Goal: Transaction & Acquisition: Purchase product/service

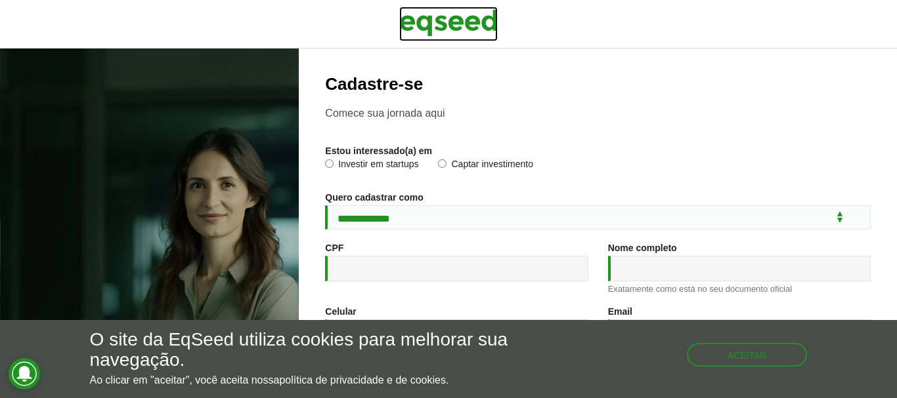
click at [473, 17] on img at bounding box center [448, 23] width 98 height 33
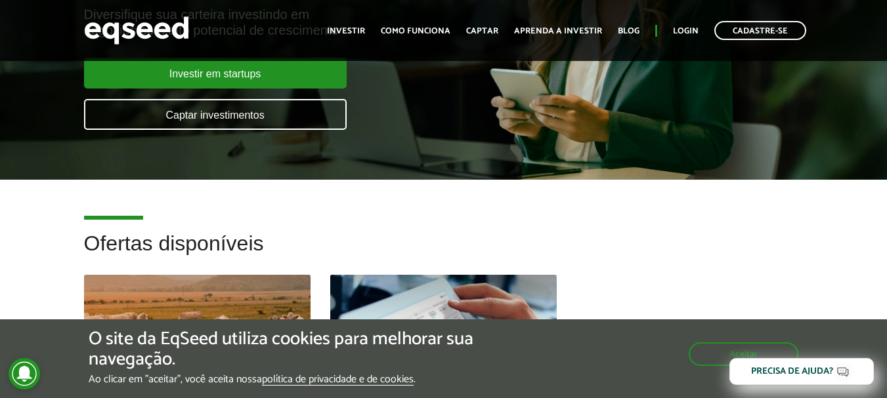
scroll to position [131, 0]
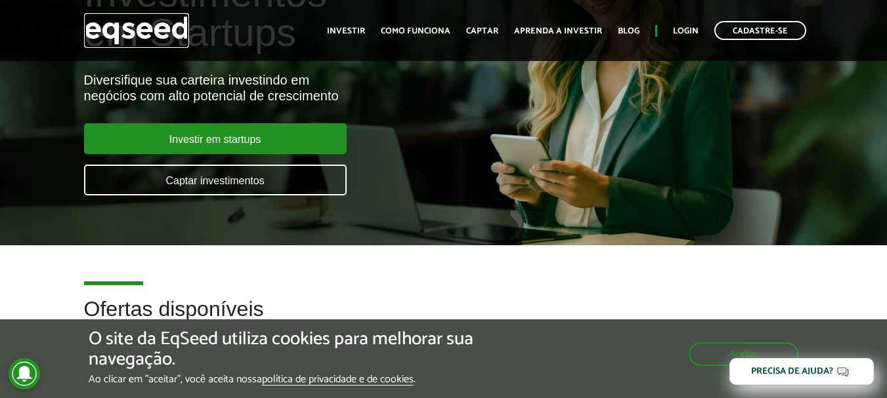
click at [168, 29] on img at bounding box center [136, 30] width 105 height 35
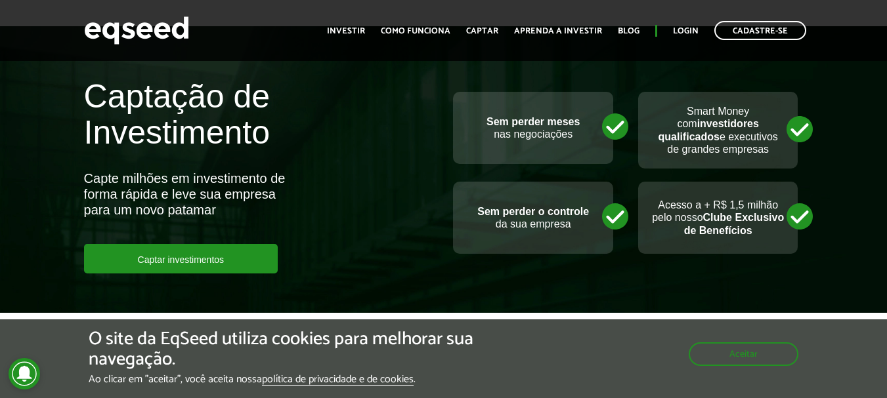
scroll to position [3151, 0]
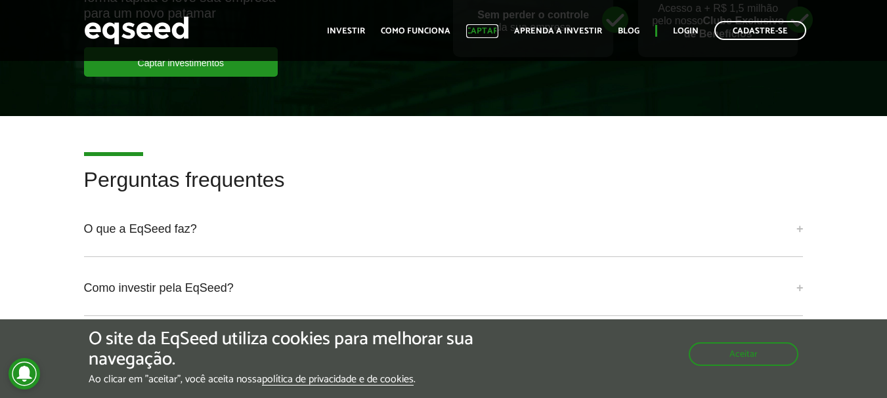
click at [474, 31] on link "Captar" at bounding box center [482, 31] width 32 height 9
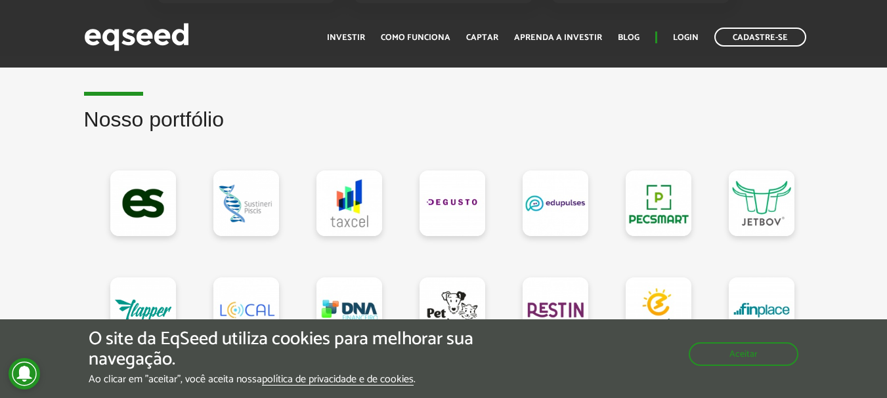
scroll to position [1182, 0]
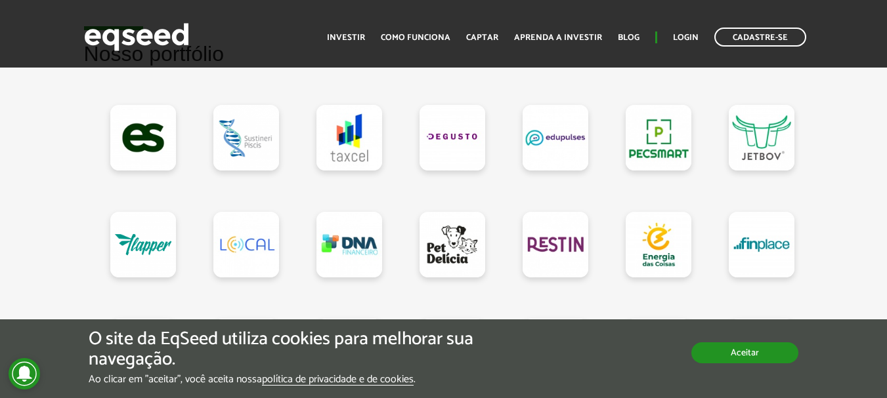
click at [730, 345] on button "Aceitar" at bounding box center [744, 353] width 107 height 21
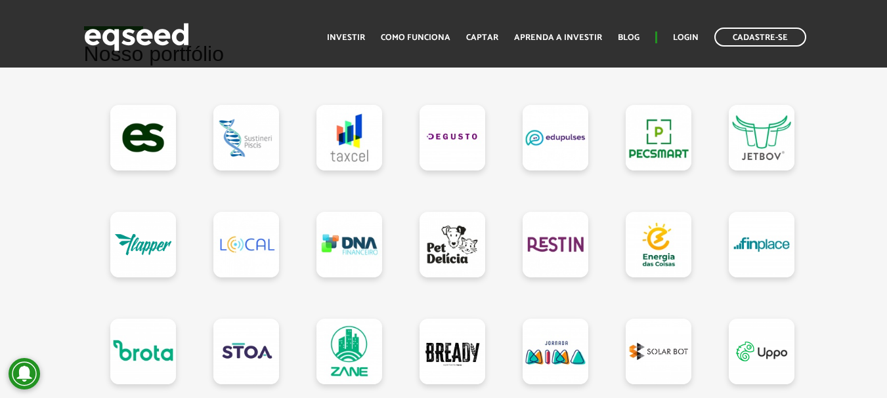
scroll to position [1247, 0]
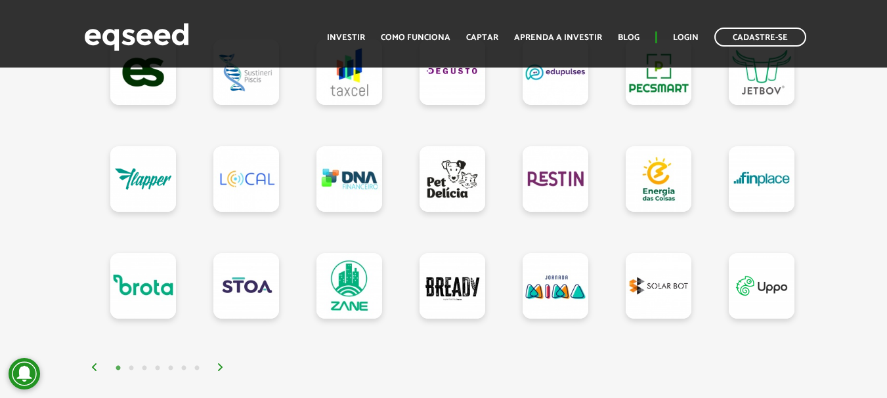
click at [220, 372] on img at bounding box center [221, 368] width 8 height 8
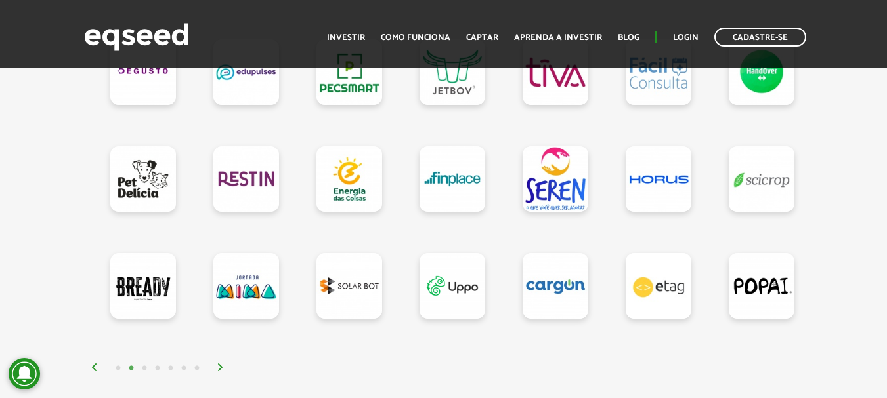
click at [220, 372] on img at bounding box center [221, 368] width 8 height 8
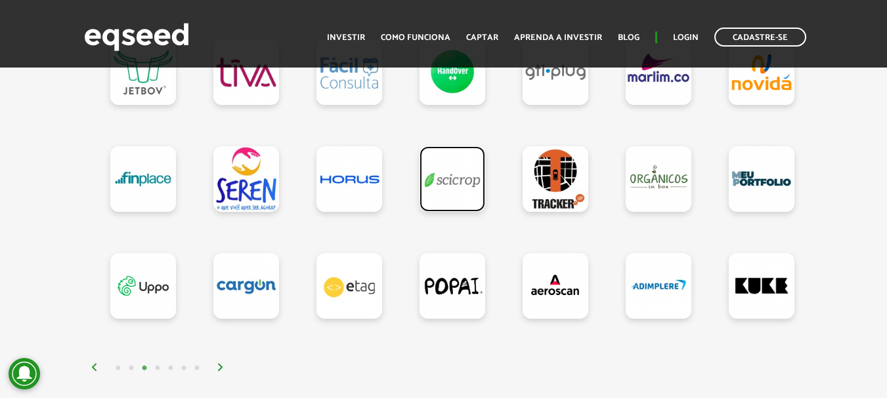
click at [462, 181] on link at bounding box center [453, 179] width 66 height 66
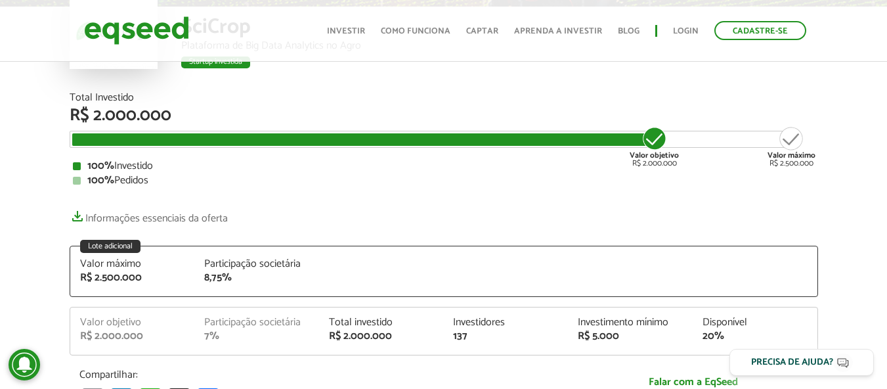
scroll to position [197, 0]
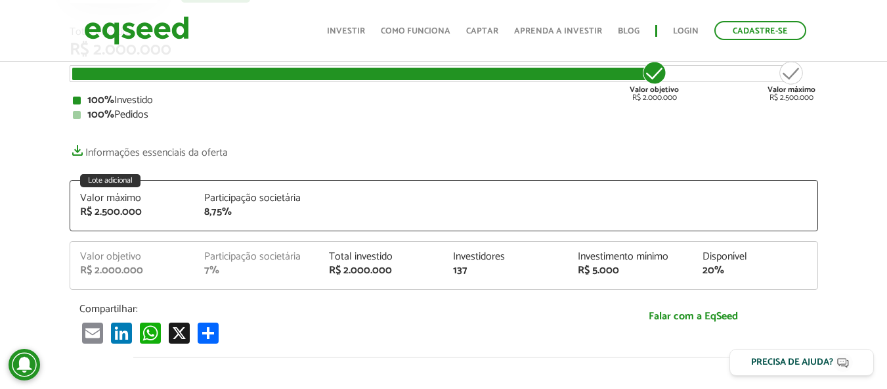
click at [765, 274] on div "20%" at bounding box center [754, 270] width 105 height 11
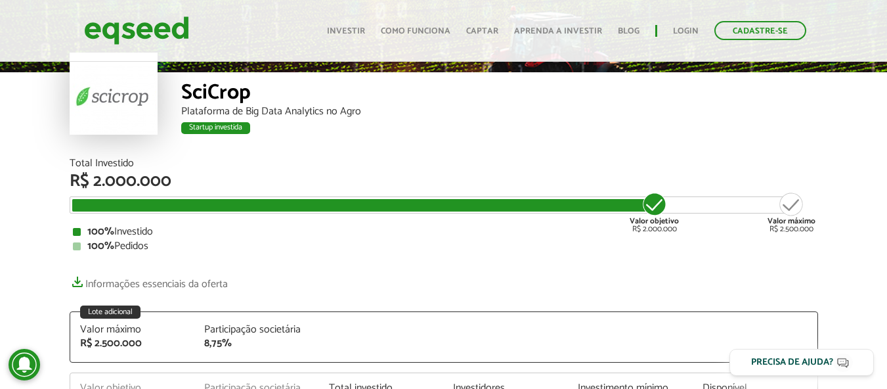
scroll to position [131, 0]
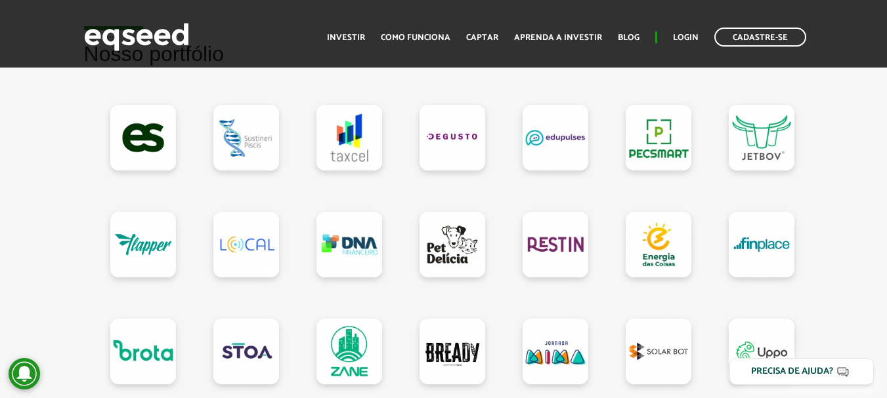
scroll to position [1313, 0]
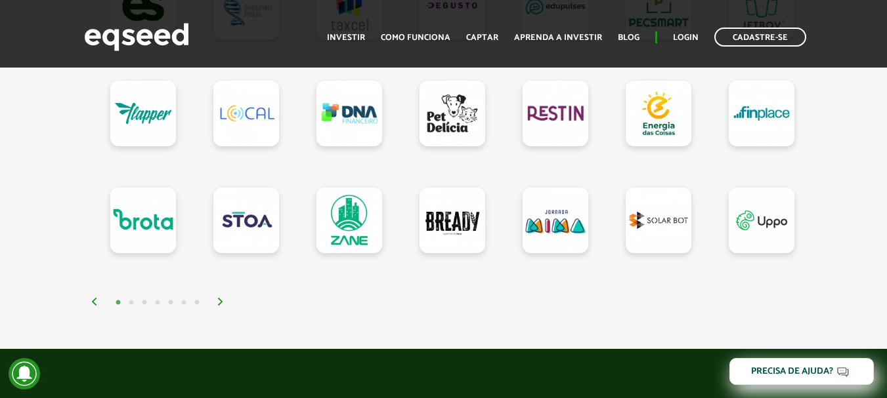
click at [215, 310] on div "1 2 3 4 5 6 7" at bounding box center [447, 302] width 713 height 15
click at [223, 306] on img at bounding box center [221, 302] width 8 height 8
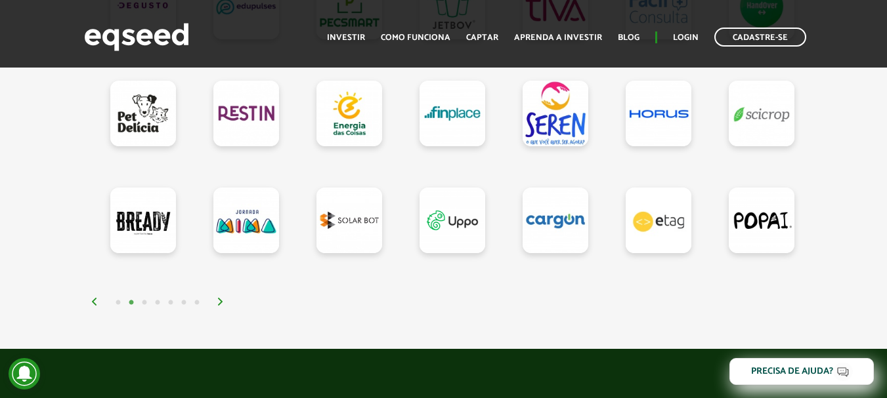
click at [223, 306] on img at bounding box center [221, 302] width 8 height 8
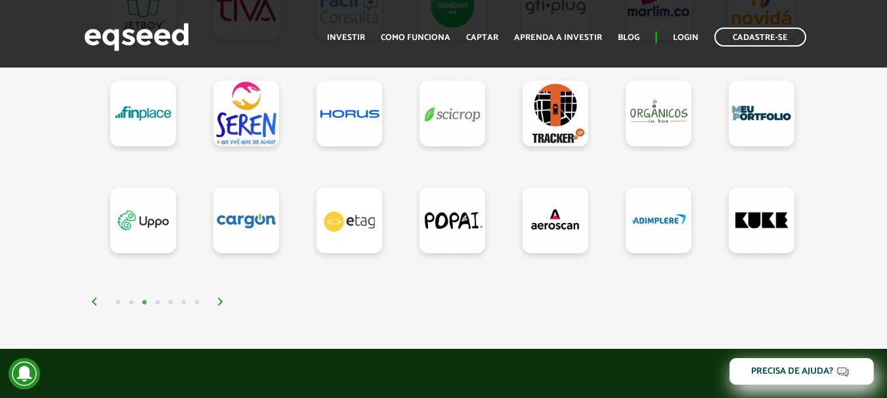
click at [223, 306] on img at bounding box center [221, 302] width 8 height 8
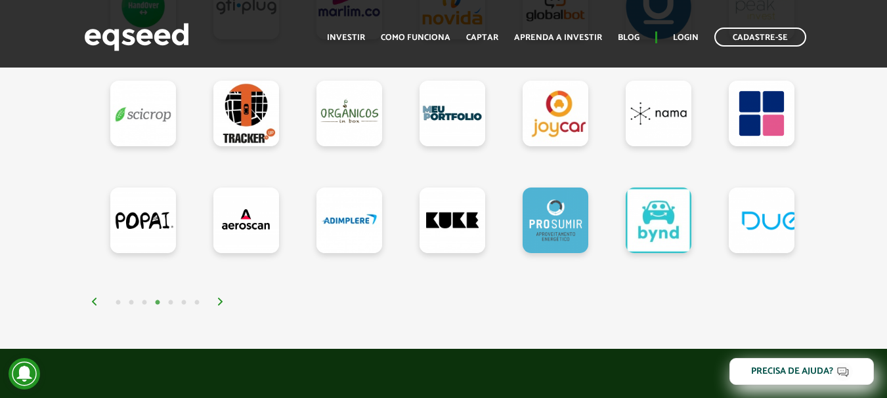
click at [223, 306] on img at bounding box center [221, 302] width 8 height 8
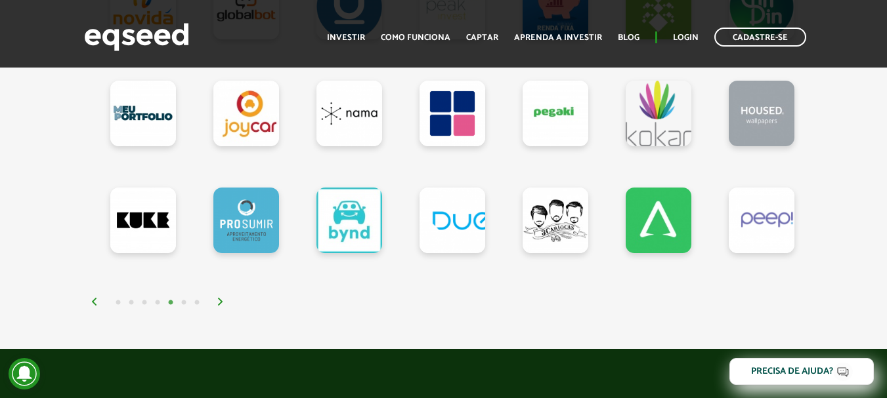
click at [223, 306] on img at bounding box center [221, 302] width 8 height 8
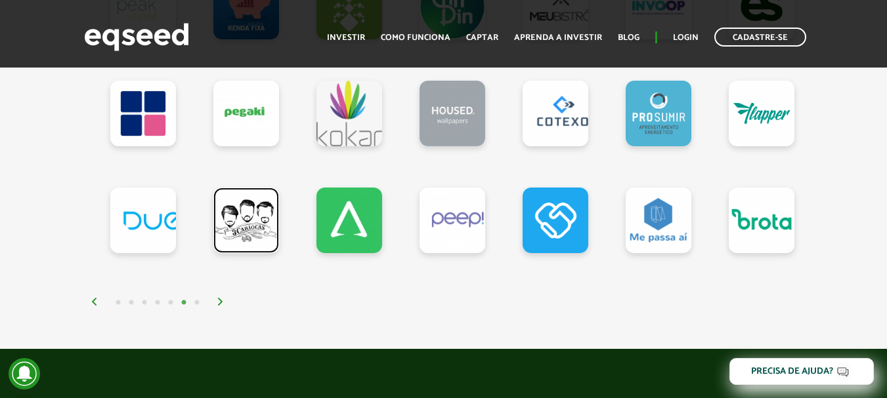
click at [244, 219] on link at bounding box center [246, 221] width 66 height 66
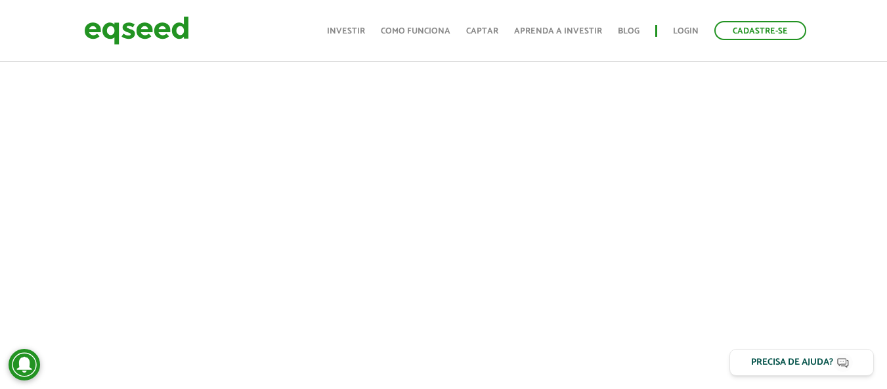
scroll to position [461, 0]
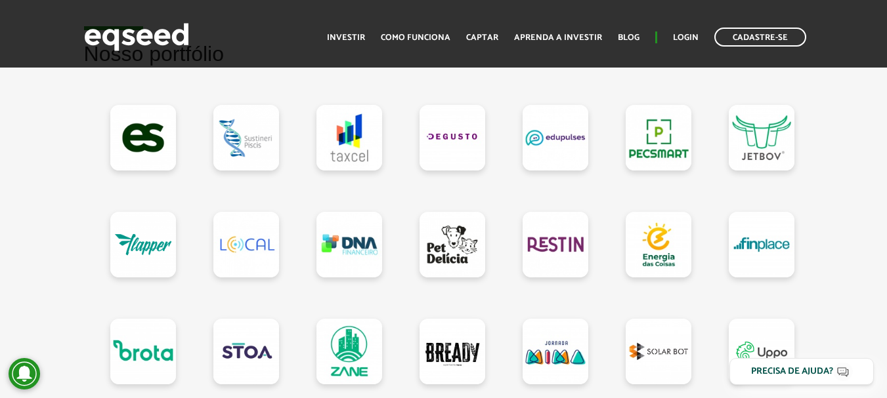
scroll to position [1313, 0]
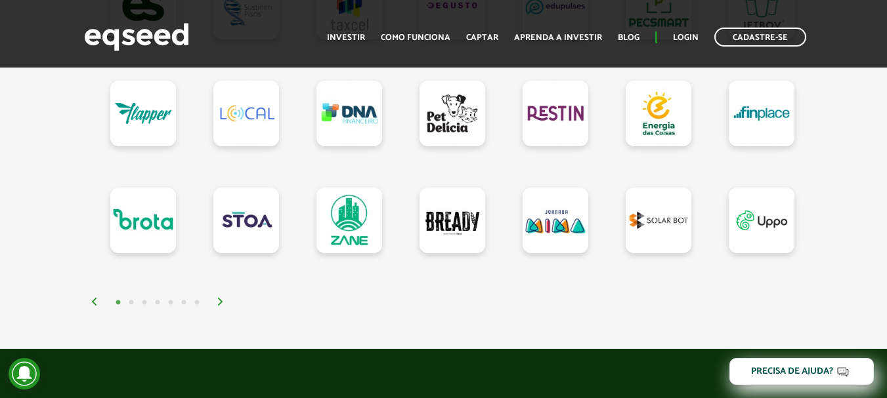
click at [221, 306] on img at bounding box center [221, 302] width 8 height 8
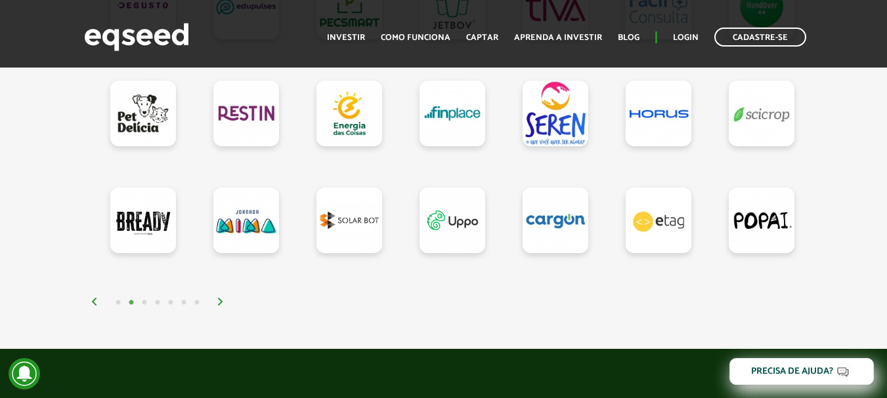
click at [221, 306] on img at bounding box center [221, 302] width 8 height 8
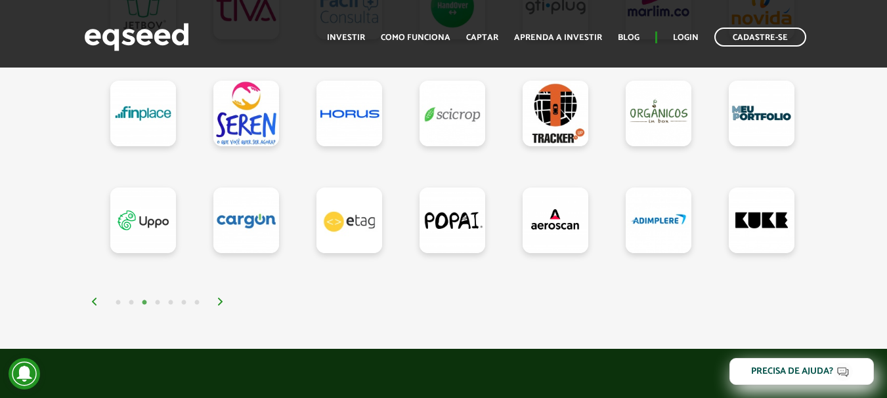
click at [221, 306] on img at bounding box center [221, 302] width 8 height 8
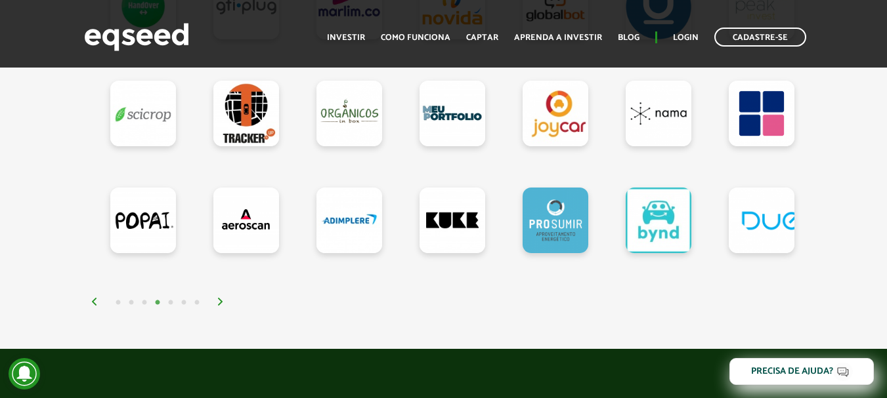
click at [221, 306] on img at bounding box center [221, 302] width 8 height 8
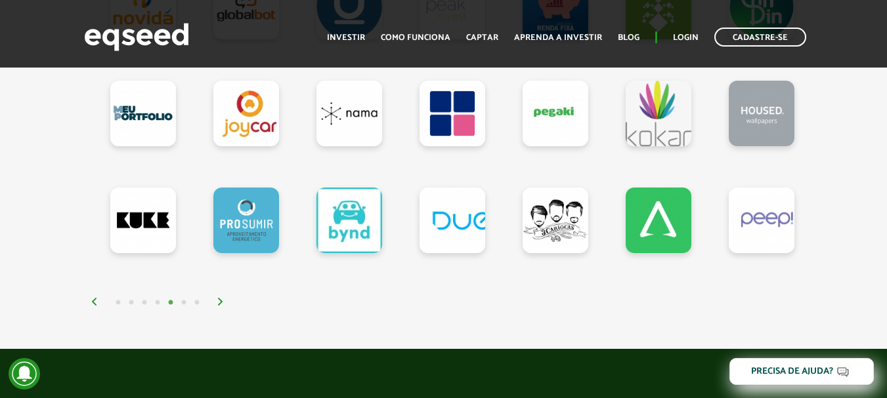
click at [221, 306] on img at bounding box center [221, 302] width 8 height 8
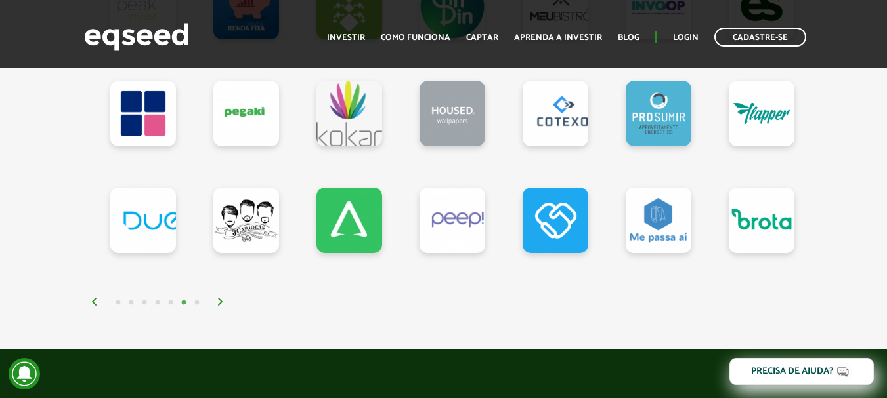
click at [221, 306] on img at bounding box center [221, 302] width 8 height 8
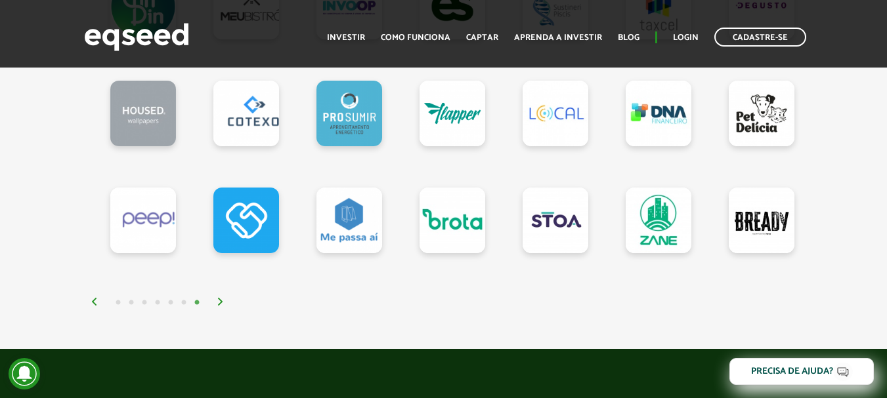
click at [221, 306] on img at bounding box center [221, 302] width 8 height 8
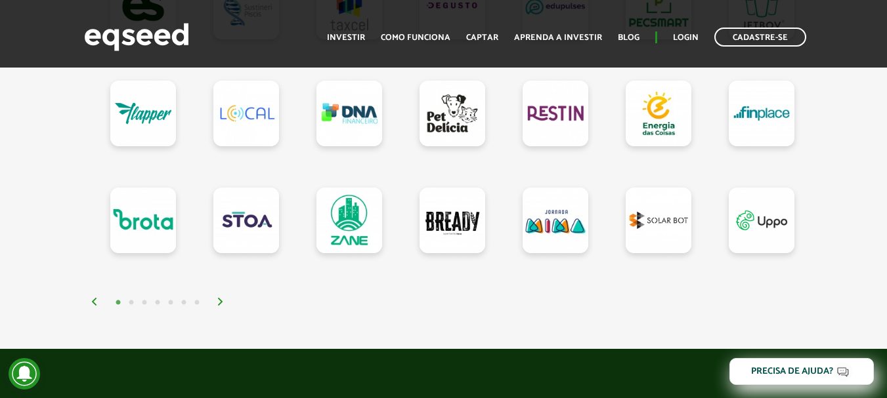
click at [221, 306] on img at bounding box center [221, 302] width 8 height 8
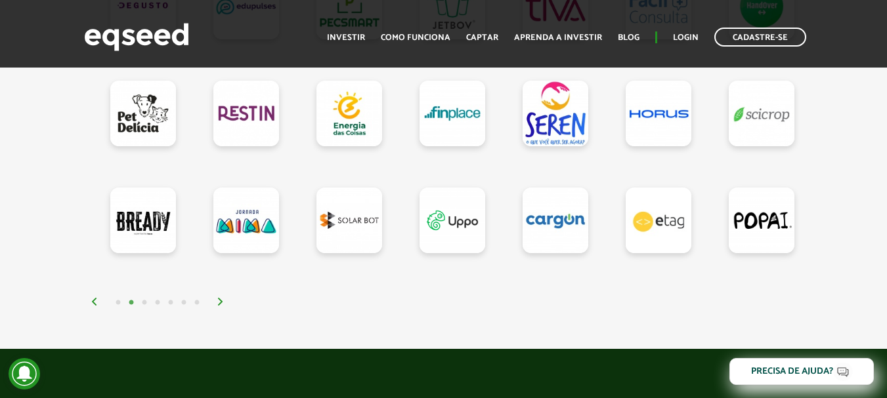
click at [221, 306] on img at bounding box center [221, 302] width 8 height 8
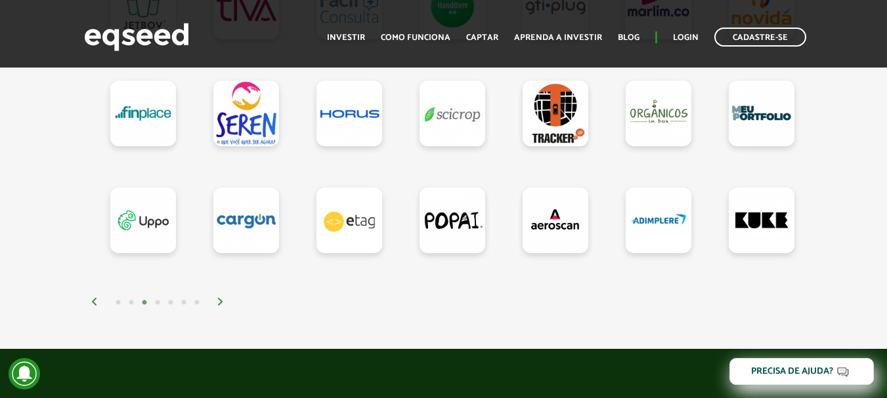
click at [221, 306] on img at bounding box center [221, 302] width 8 height 8
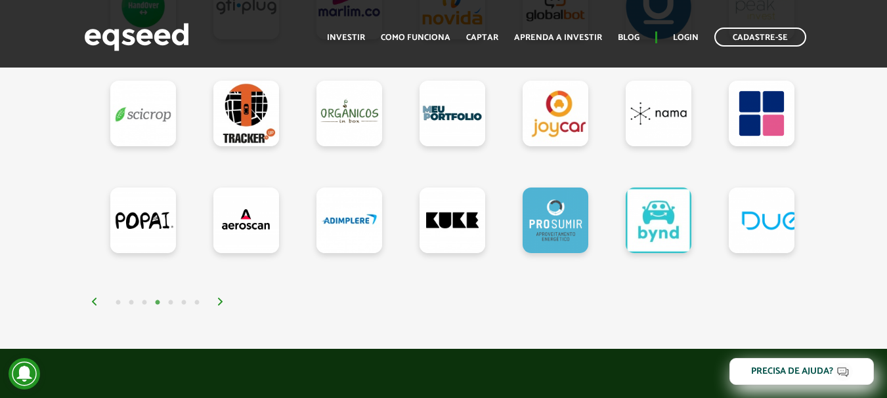
click at [221, 306] on img at bounding box center [221, 302] width 8 height 8
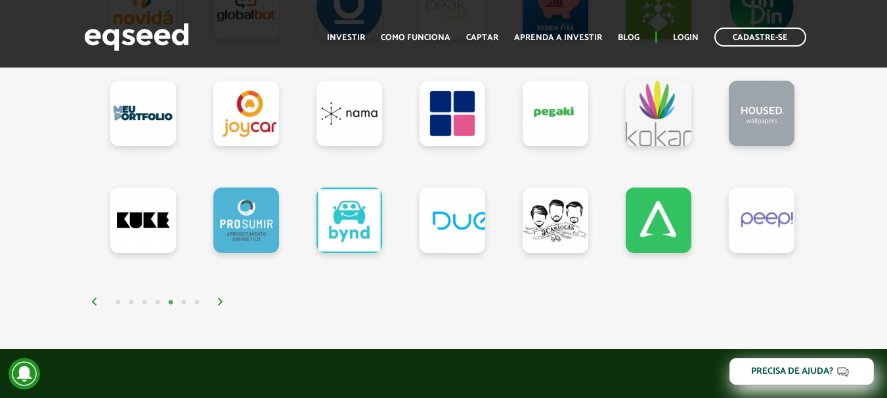
click at [221, 306] on img at bounding box center [221, 302] width 8 height 8
